Goal: Task Accomplishment & Management: Manage account settings

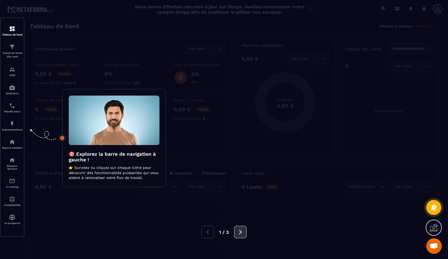
click at [239, 233] on icon at bounding box center [241, 233] width 6 height 6
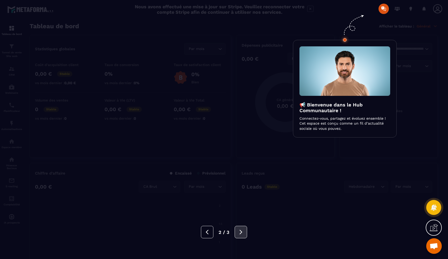
click at [242, 230] on icon at bounding box center [241, 233] width 6 height 6
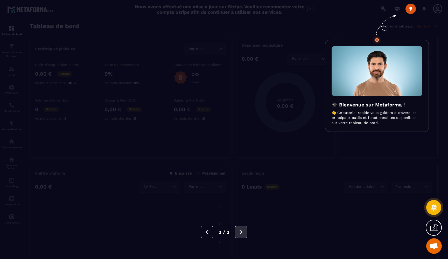
click at [242, 230] on icon at bounding box center [241, 233] width 6 height 6
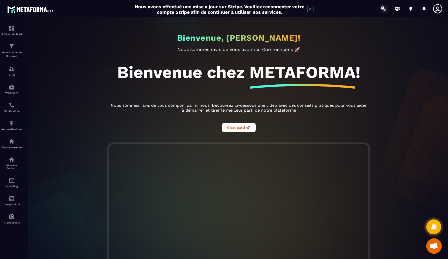
click at [387, 9] on icon at bounding box center [384, 9] width 8 height 8
click at [231, 129] on button "C’est parti 🚀" at bounding box center [239, 127] width 34 height 9
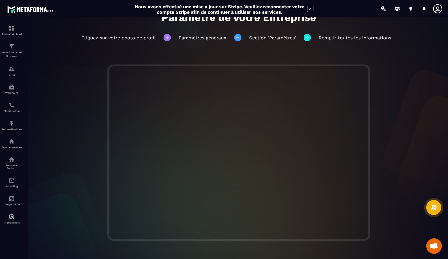
scroll to position [40, 0]
click at [438, 10] on icon at bounding box center [437, 8] width 9 height 9
click at [439, 6] on icon at bounding box center [438, 9] width 10 height 10
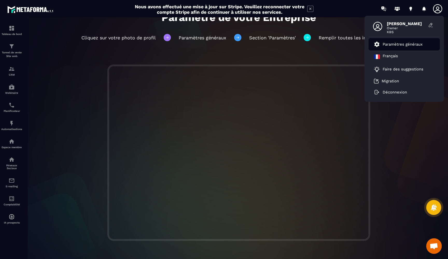
click at [408, 45] on p "Paramètres généraux" at bounding box center [403, 44] width 40 height 5
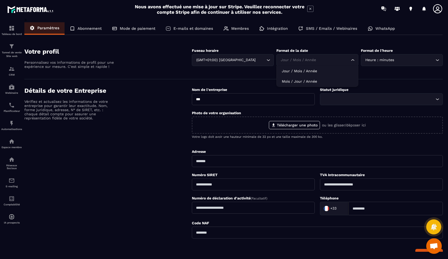
click at [306, 61] on div "Jour / Mois / Année" at bounding box center [314, 60] width 71 height 6
click at [306, 61] on input "Search for option" at bounding box center [315, 60] width 70 height 6
click at [308, 71] on p "Jour / Mois / Année" at bounding box center [317, 70] width 71 height 5
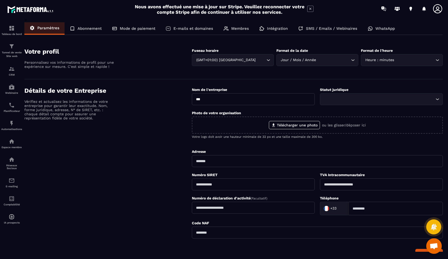
click at [384, 58] on div "Heure : minutes" at bounding box center [399, 60] width 71 height 6
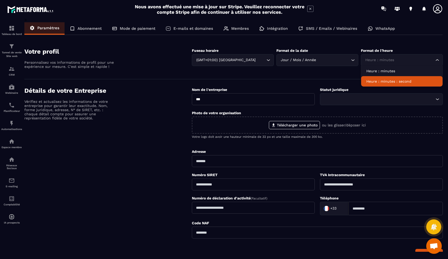
click at [410, 83] on p "Heure : minutes : second" at bounding box center [402, 81] width 71 height 5
